Goal: Information Seeking & Learning: Learn about a topic

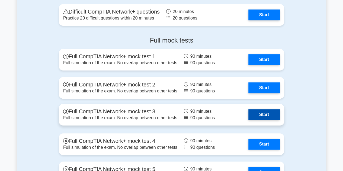
scroll to position [1139, 0]
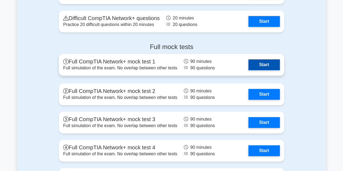
click at [260, 65] on link "Start" at bounding box center [263, 64] width 31 height 11
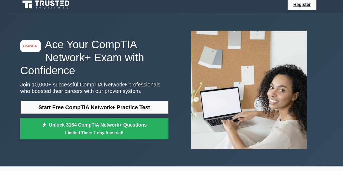
scroll to position [0, 0]
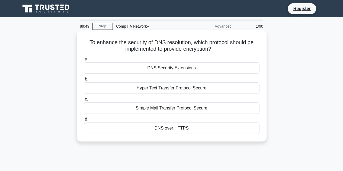
click at [158, 70] on div "DNS Security Extensions" at bounding box center [172, 67] width 176 height 11
click at [84, 61] on input "a. DNS Security Extensions" at bounding box center [84, 59] width 0 height 4
